Goal: Information Seeking & Learning: Learn about a topic

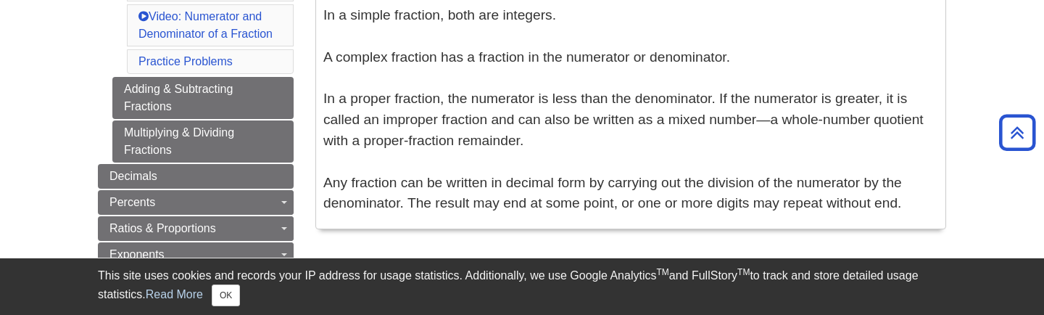
scroll to position [620, 0]
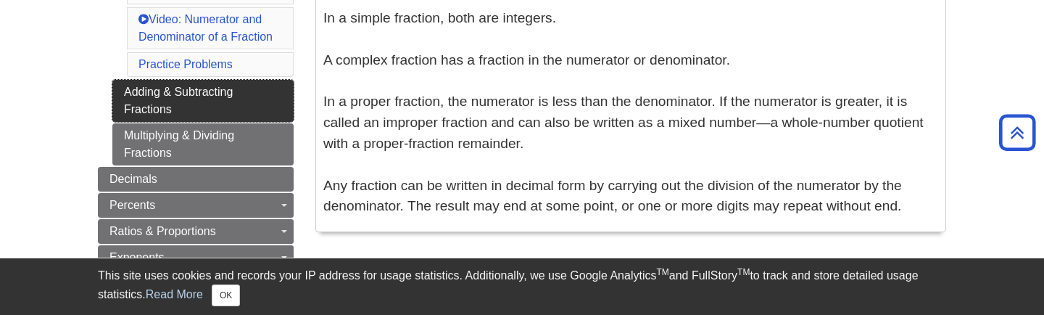
click at [167, 100] on link "Adding & Subtracting Fractions" at bounding box center [202, 101] width 181 height 42
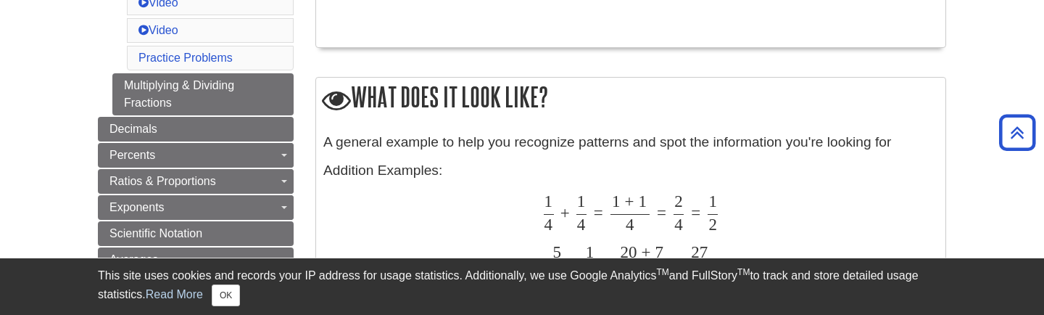
scroll to position [617, 0]
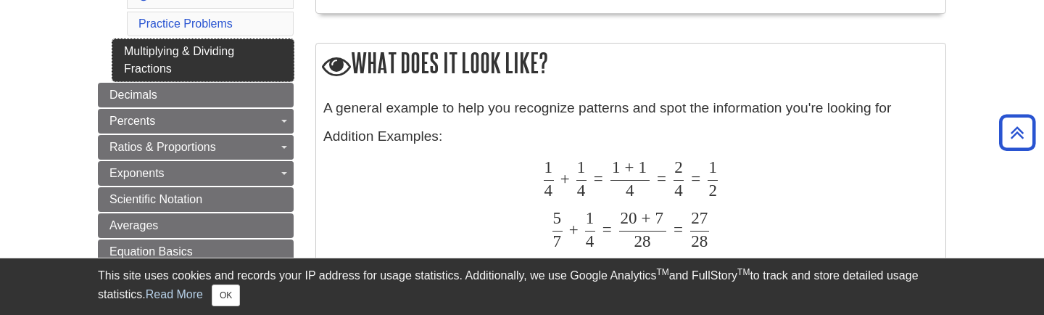
click at [172, 55] on link "Multiplying & Dividing Fractions" at bounding box center [202, 60] width 181 height 42
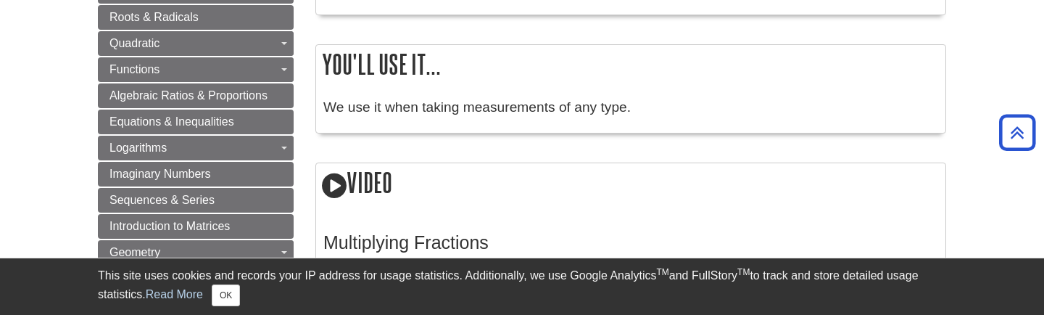
scroll to position [929, 0]
